Goal: Check status: Check status

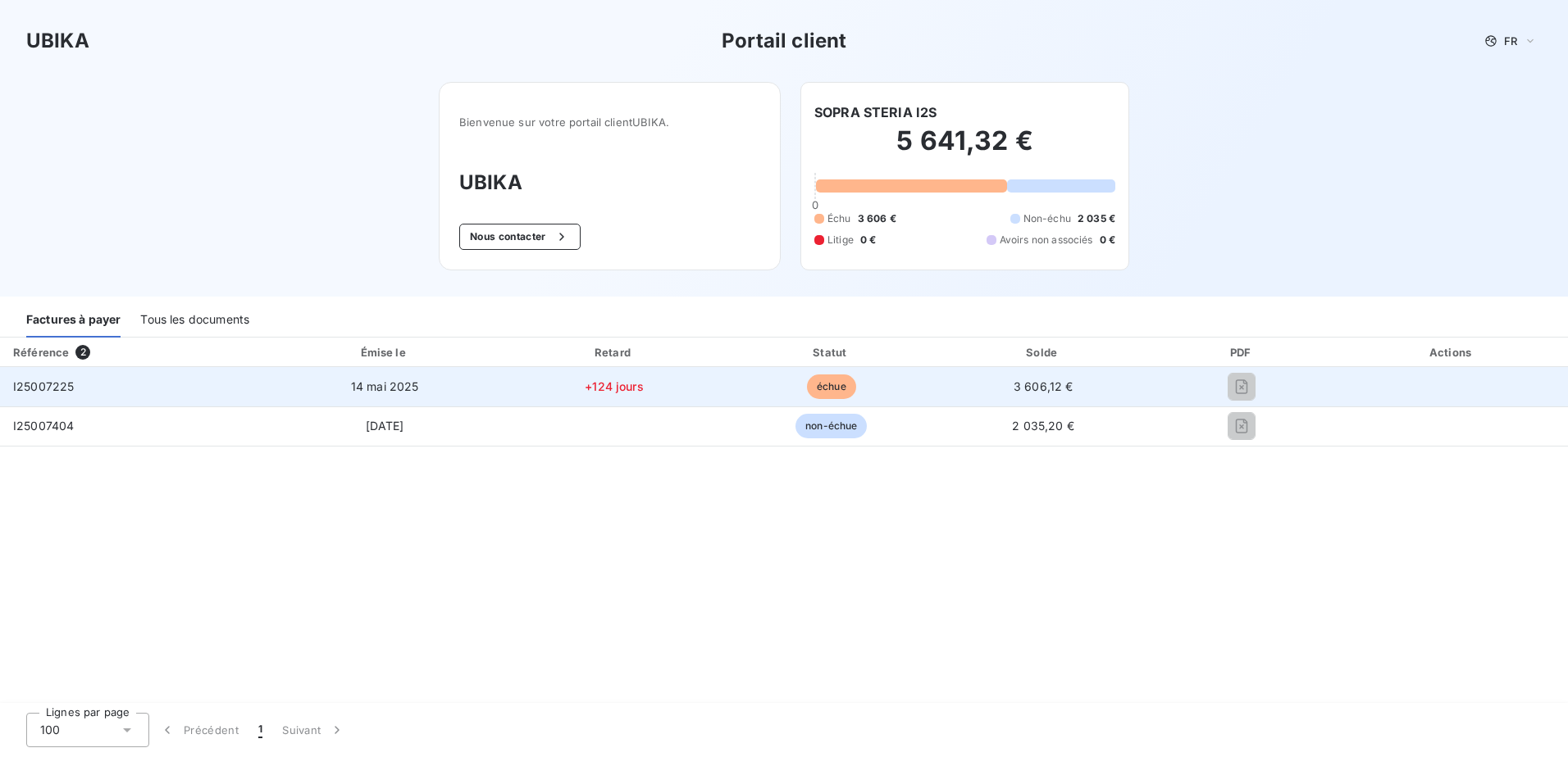
click at [1043, 389] on span "3 606,12 €" at bounding box center [1044, 386] width 60 height 14
click at [1043, 382] on span "3 606,12 €" at bounding box center [1044, 386] width 60 height 14
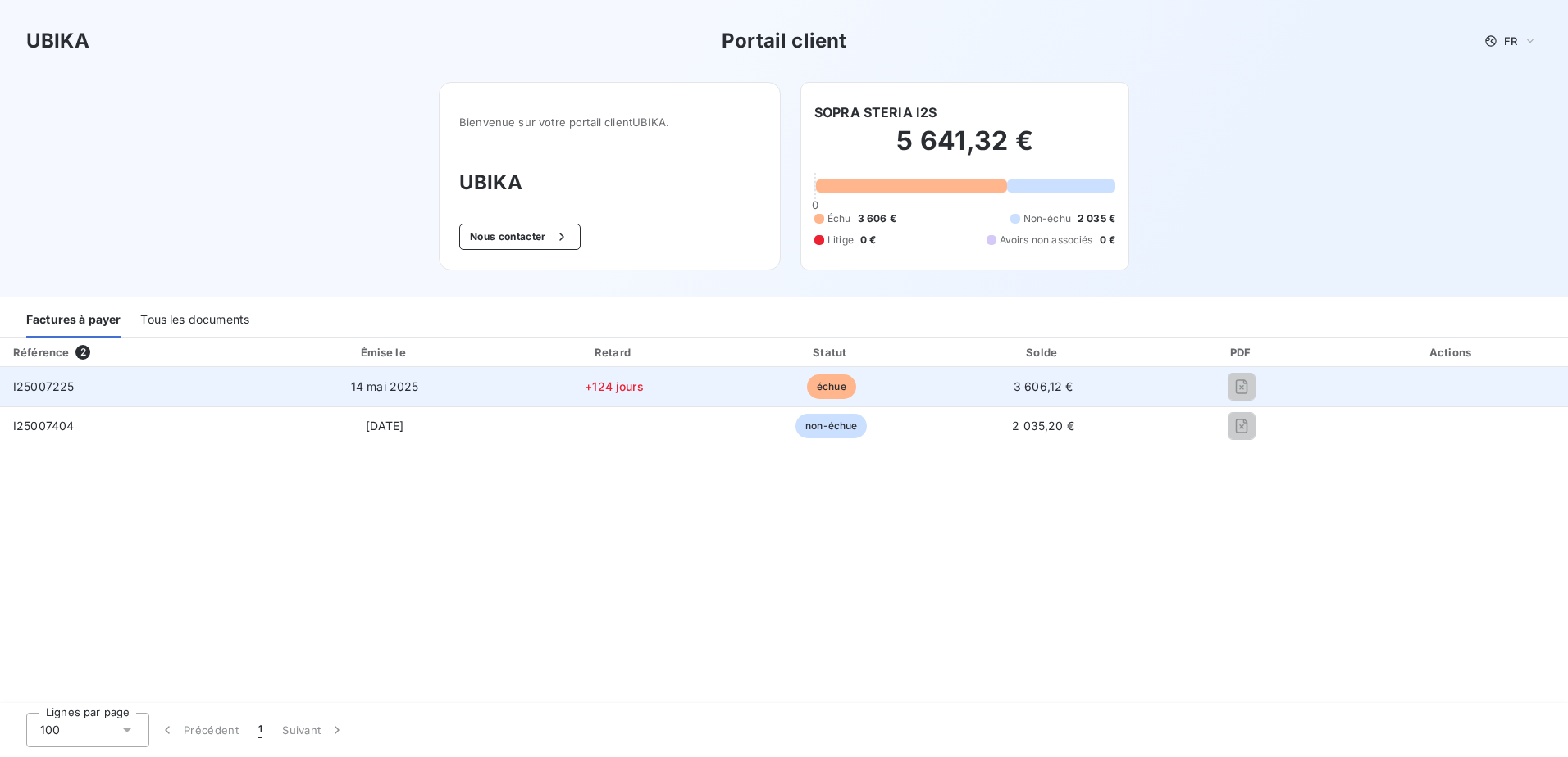
click at [55, 386] on span "I25007225" at bounding box center [43, 386] width 61 height 14
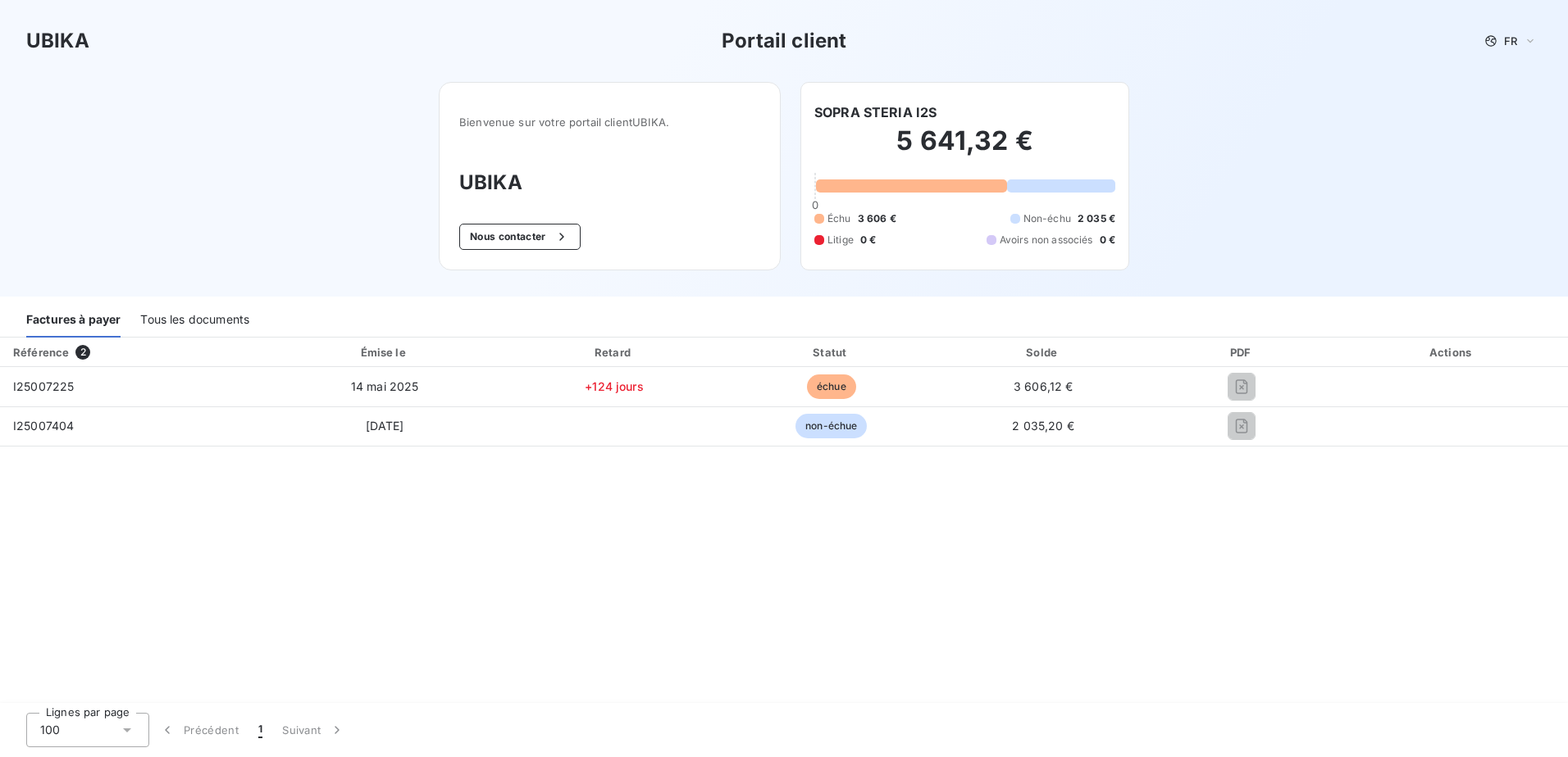
click at [177, 321] on div "Tous les documents" at bounding box center [195, 321] width 109 height 35
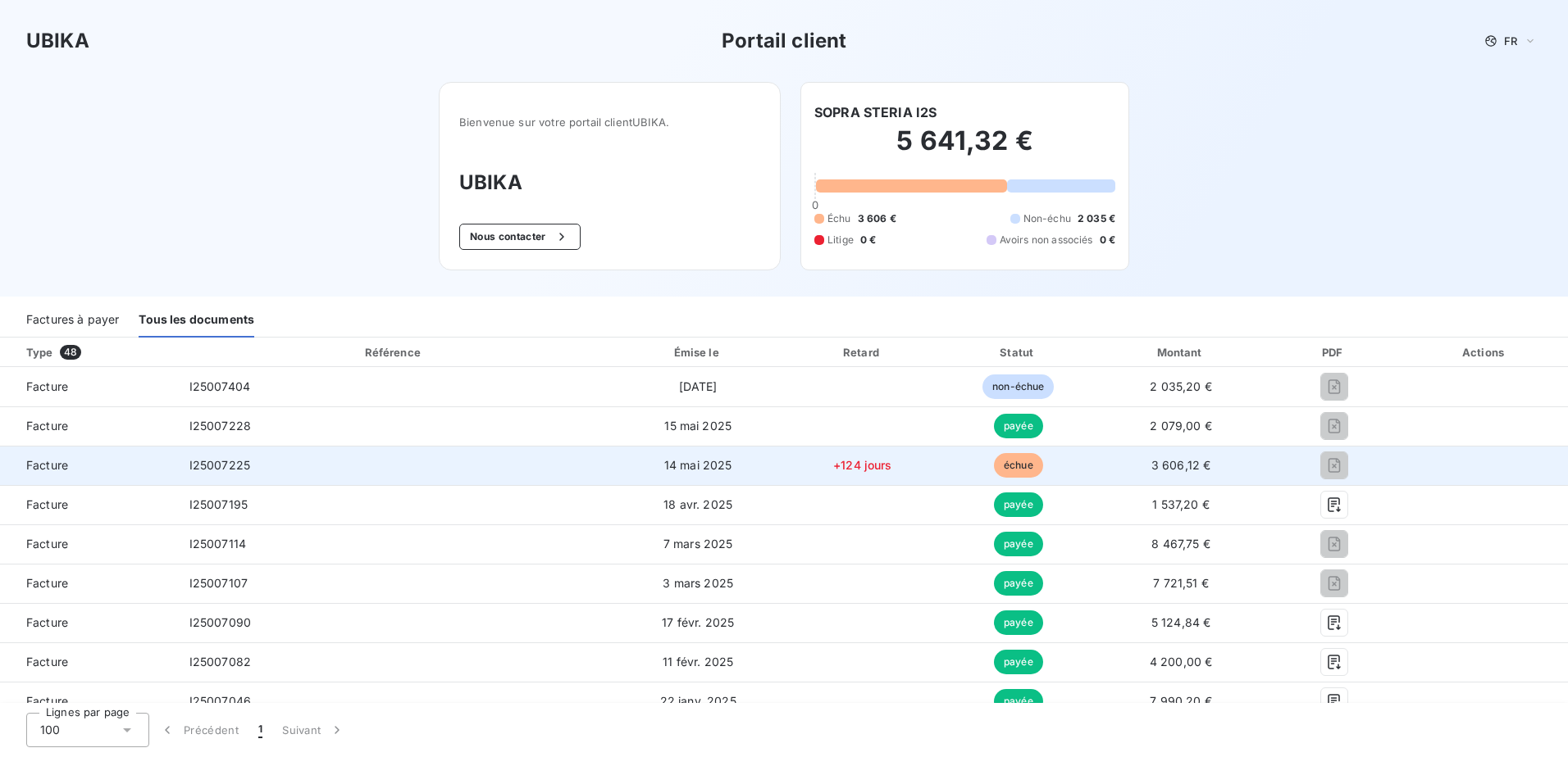
click at [238, 467] on span "I25007225" at bounding box center [219, 464] width 61 height 14
click at [238, 466] on span "I25007225" at bounding box center [219, 464] width 61 height 14
copy span "I25007225"
